Goal: Information Seeking & Learning: Learn about a topic

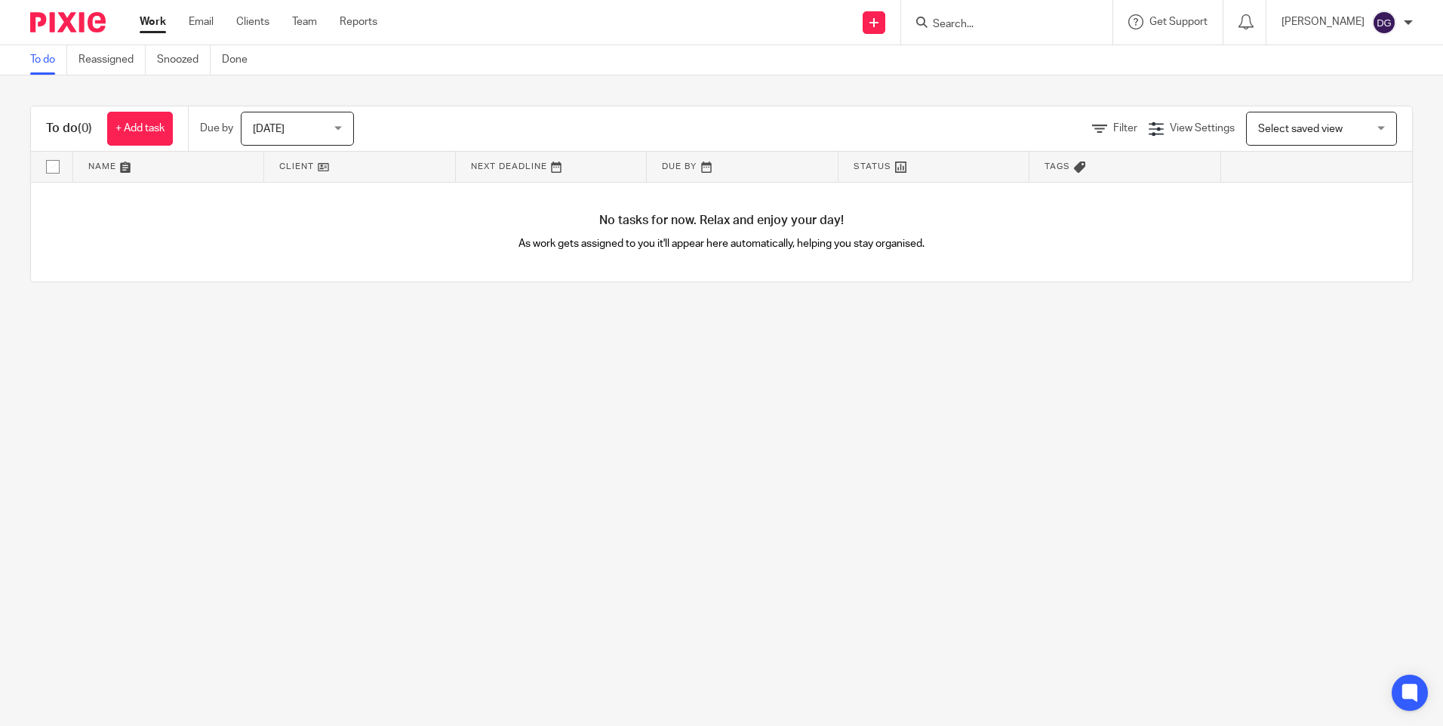
click at [976, 18] on input "Search" at bounding box center [999, 25] width 136 height 14
type input "rolar es"
click at [1024, 69] on link at bounding box center [1055, 65] width 255 height 35
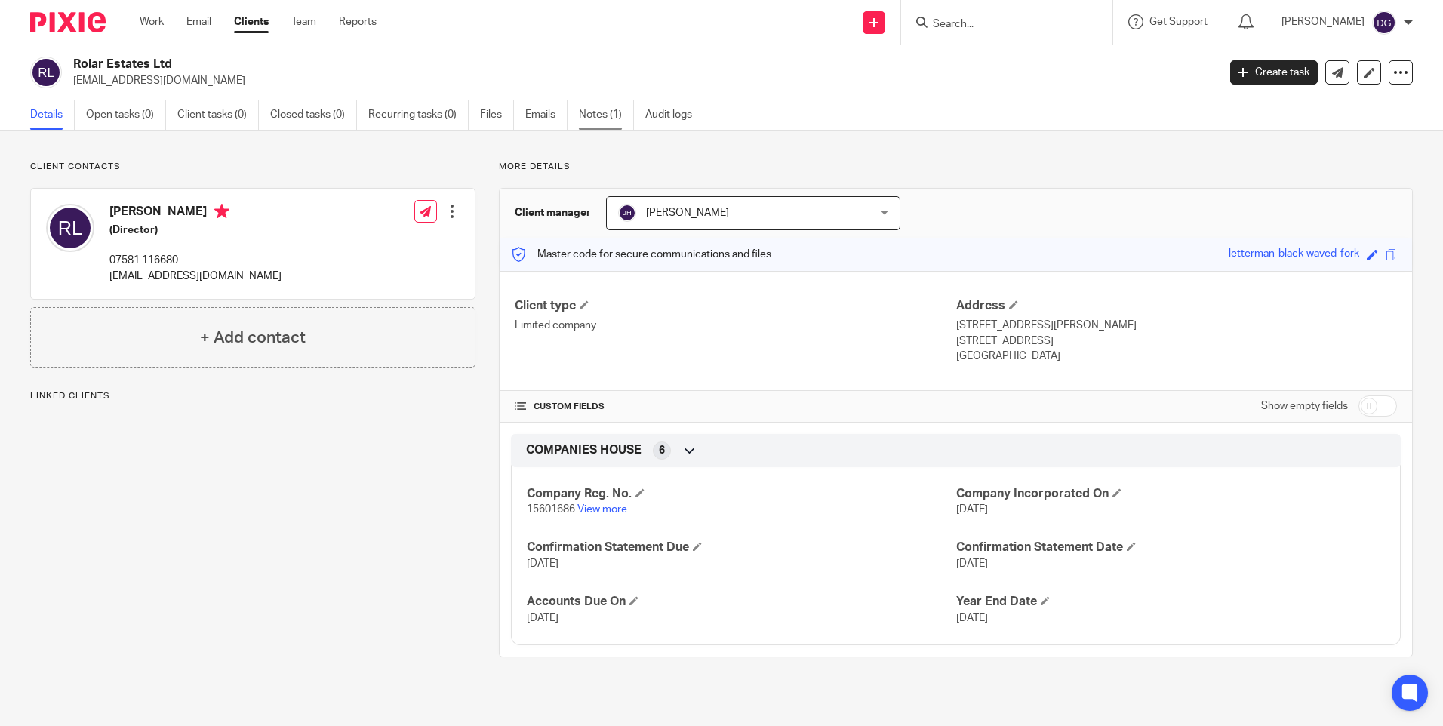
click at [595, 120] on link "Notes (1)" at bounding box center [606, 114] width 55 height 29
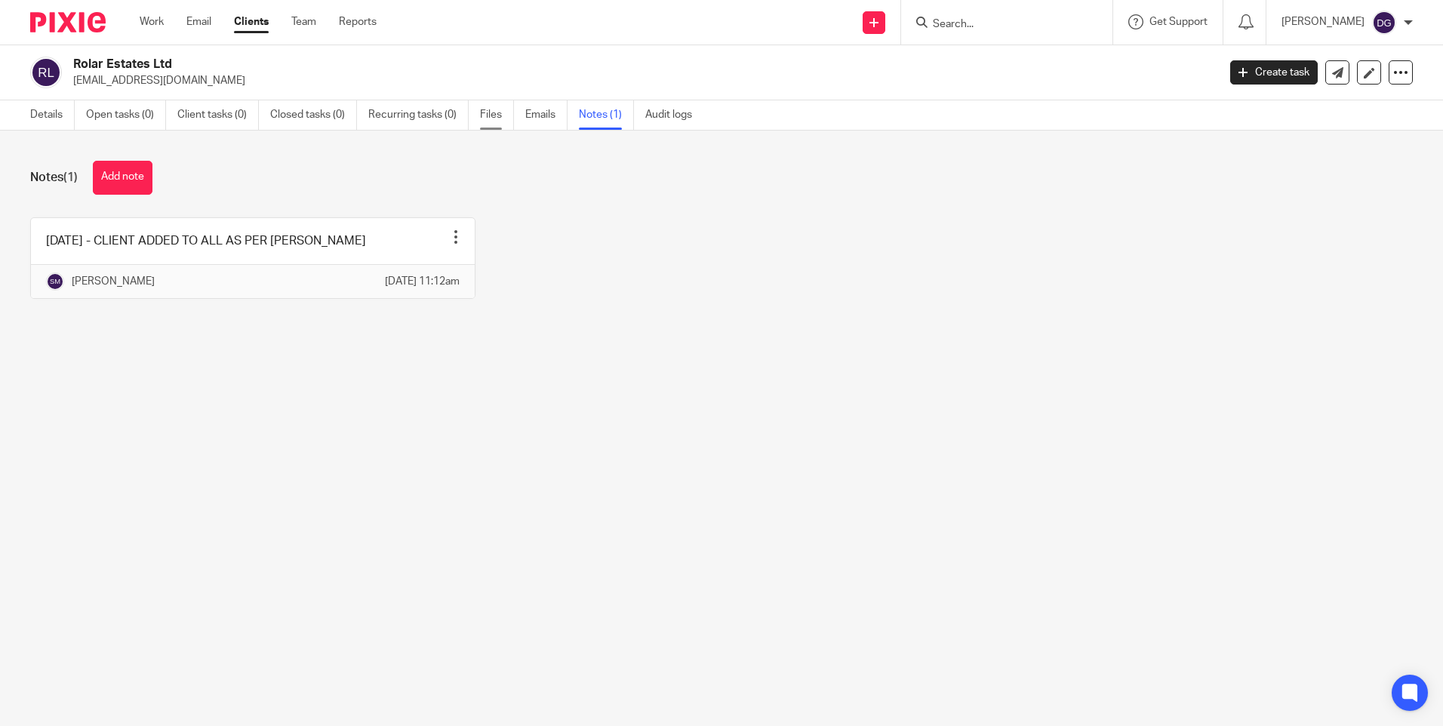
click at [487, 113] on link "Files" at bounding box center [497, 114] width 34 height 29
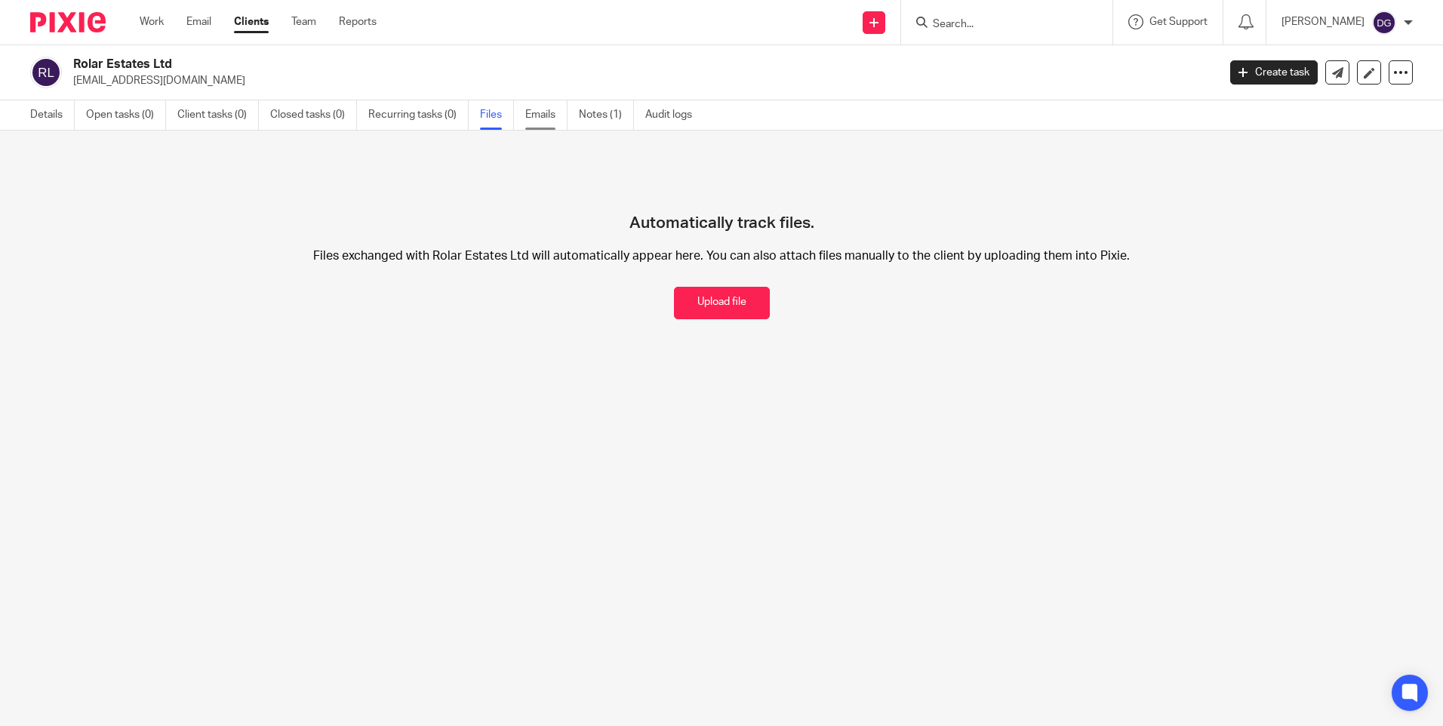
click at [545, 112] on link "Emails" at bounding box center [546, 114] width 42 height 29
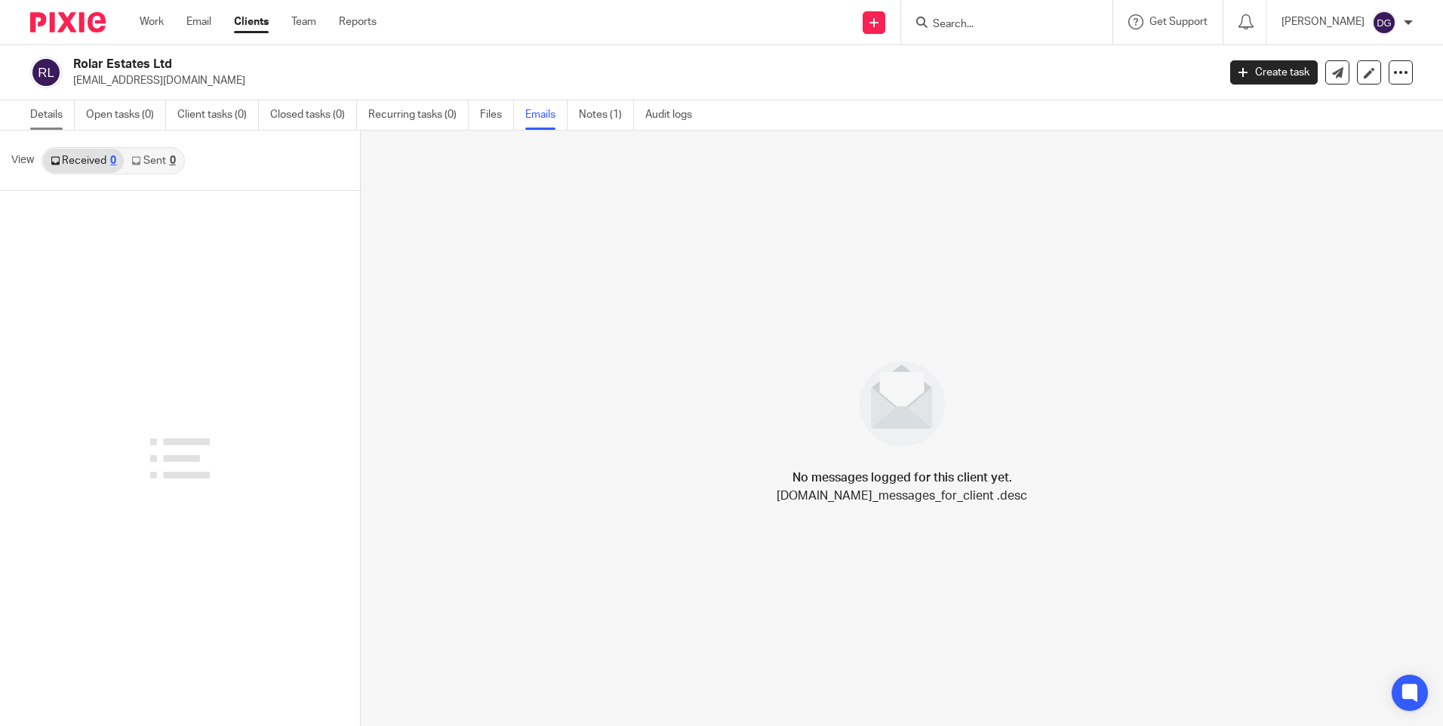
click at [51, 116] on link "Details" at bounding box center [52, 114] width 45 height 29
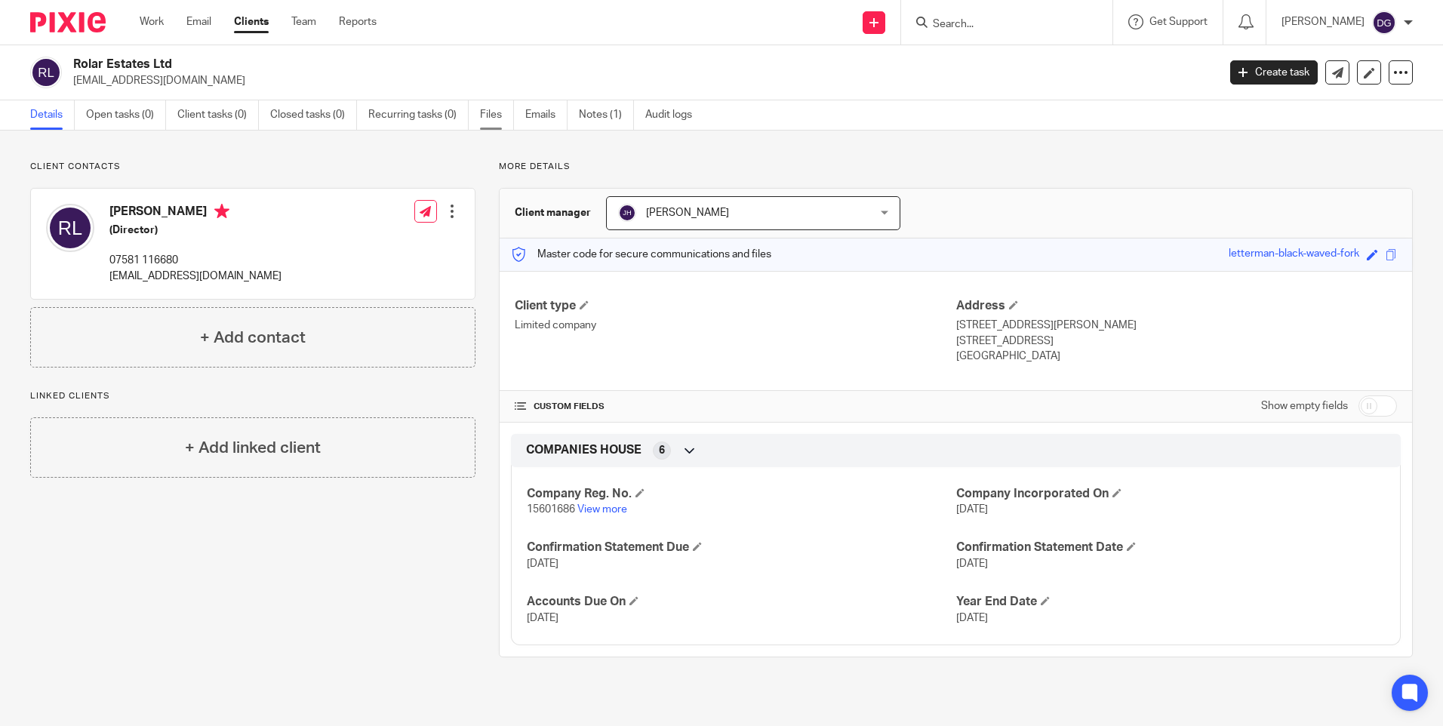
click at [501, 118] on link "Files" at bounding box center [497, 114] width 34 height 29
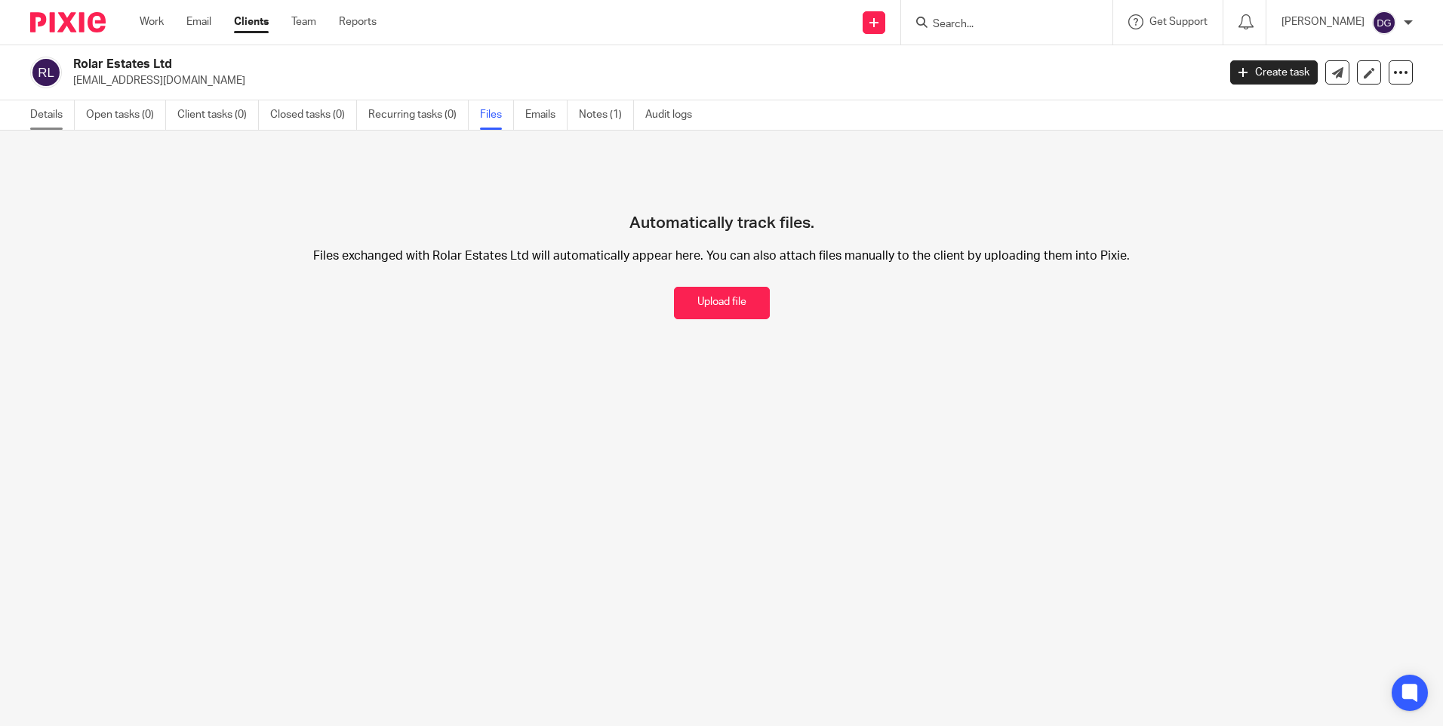
click at [58, 114] on link "Details" at bounding box center [52, 114] width 45 height 29
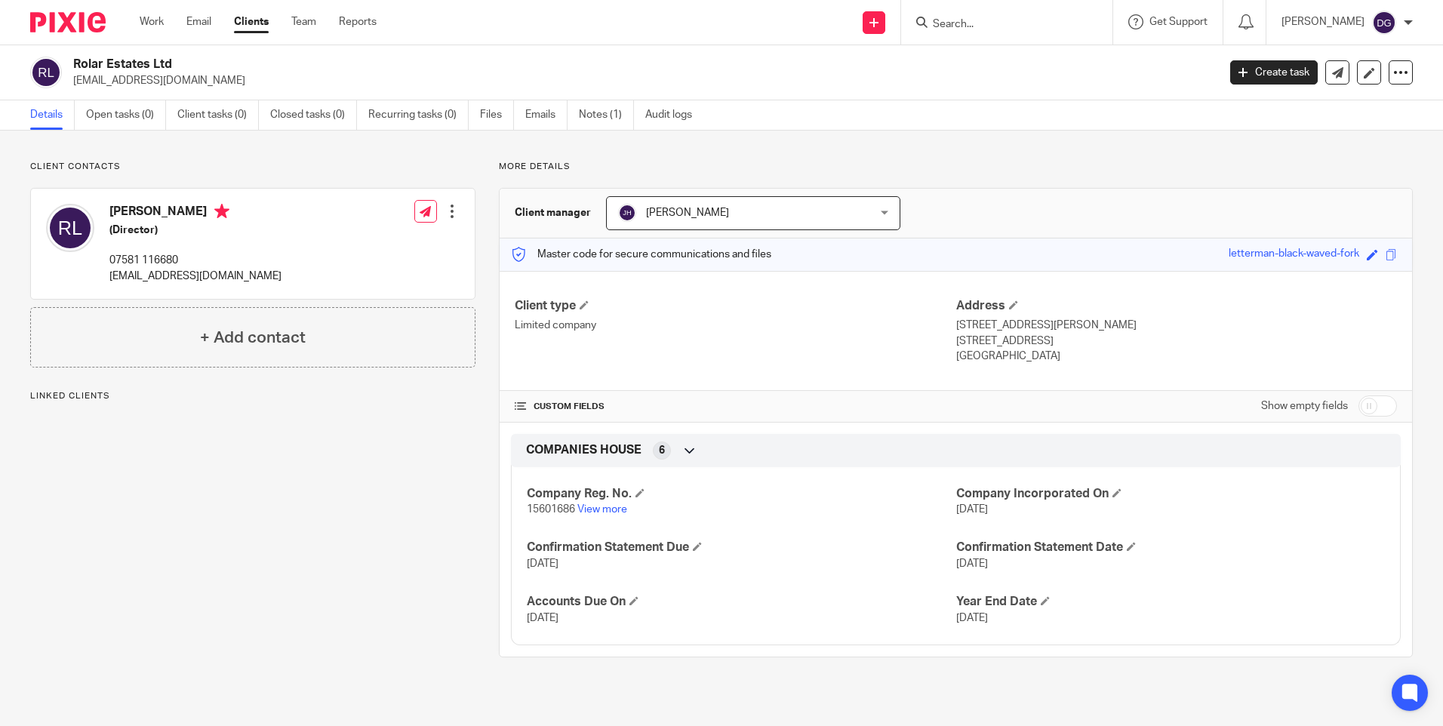
click at [368, 482] on div "Client contacts Raphael Landau (Director) 07581 116680 raphaellandau@hotmail.co…" at bounding box center [241, 409] width 469 height 497
click at [328, 435] on div "Client contacts Raphael Landau (Director) 07581 116680 raphaellandau@hotmail.co…" at bounding box center [241, 409] width 469 height 497
click at [592, 113] on link "Notes (1)" at bounding box center [606, 114] width 55 height 29
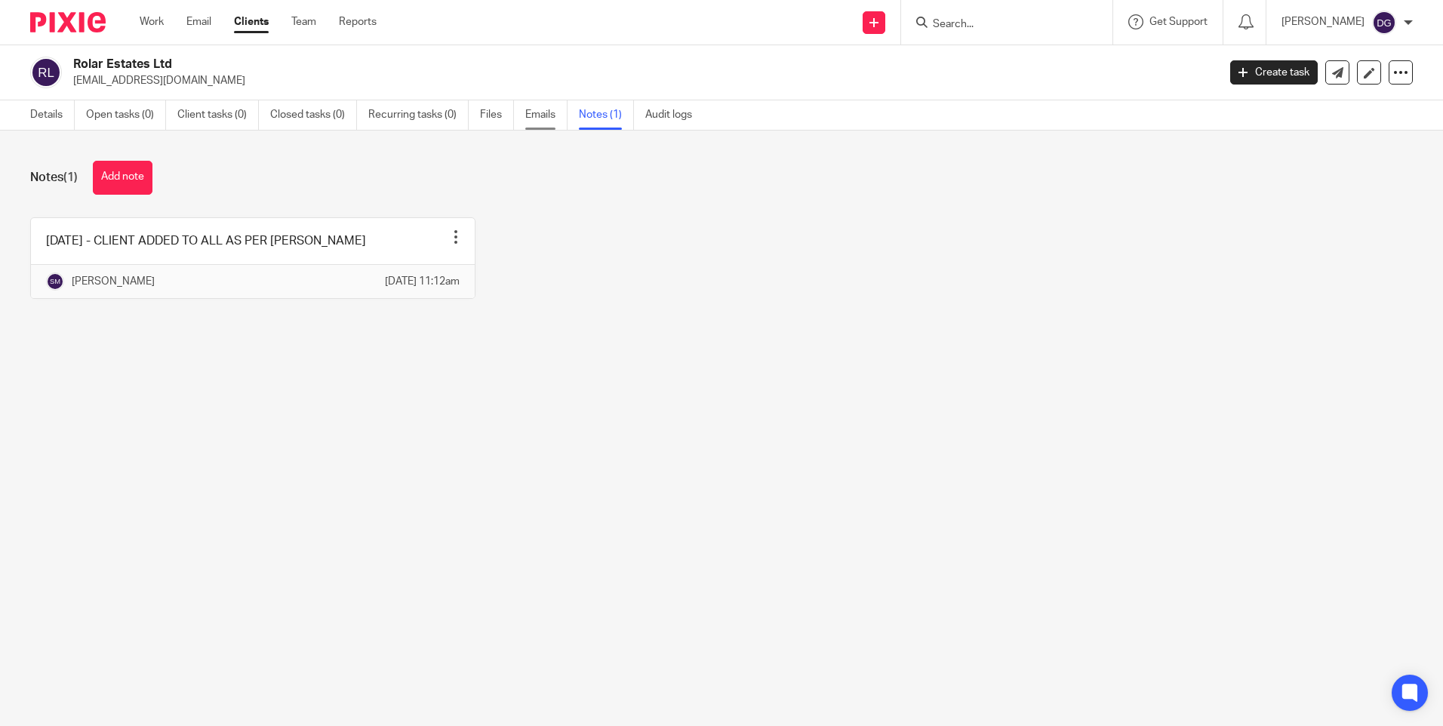
click at [547, 115] on link "Emails" at bounding box center [546, 114] width 42 height 29
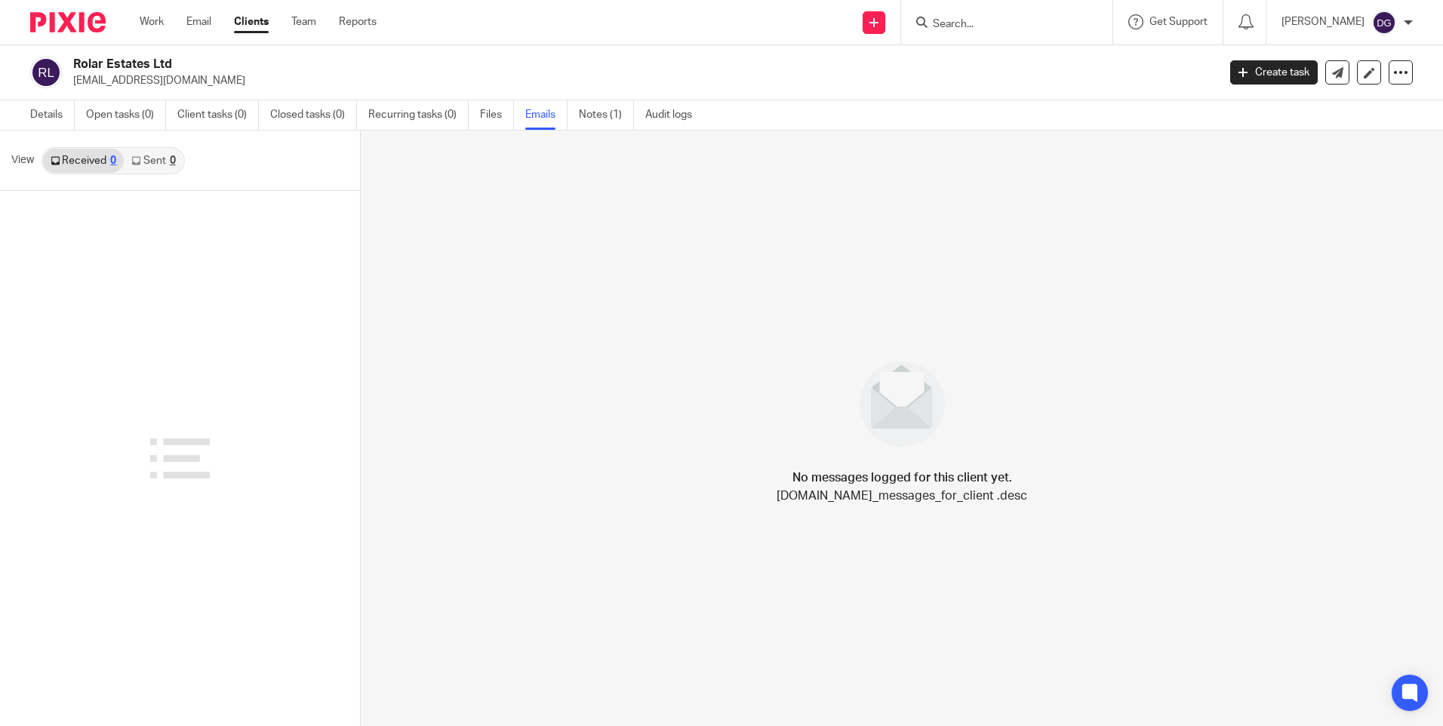
click at [152, 165] on link "Sent 0" at bounding box center [153, 161] width 59 height 24
click at [101, 161] on link "Received 0" at bounding box center [83, 161] width 81 height 24
